Goal: Transaction & Acquisition: Purchase product/service

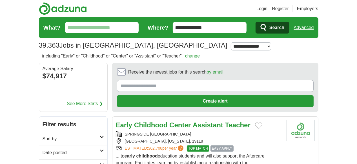
click at [210, 145] on span "EASY APPLY" at bounding box center [221, 148] width 23 height 6
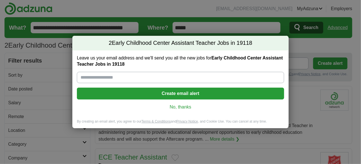
click at [170, 76] on input "Leave us your email address and we'll send you all the new jobs for Early Child…" at bounding box center [180, 77] width 207 height 11
type input "**********"
click at [168, 94] on button "Create email alert" at bounding box center [180, 94] width 207 height 12
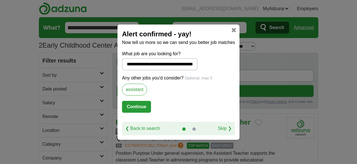
click at [151, 128] on link "❮ Back to search" at bounding box center [142, 128] width 35 height 7
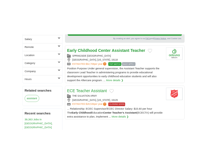
scroll to position [99, 0]
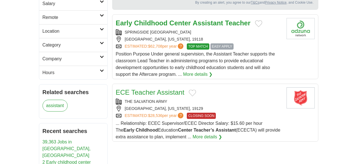
click at [192, 113] on span "CLOSING SOON" at bounding box center [201, 116] width 29 height 6
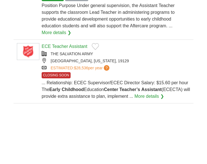
scroll to position [0, 0]
